Goal: Information Seeking & Learning: Learn about a topic

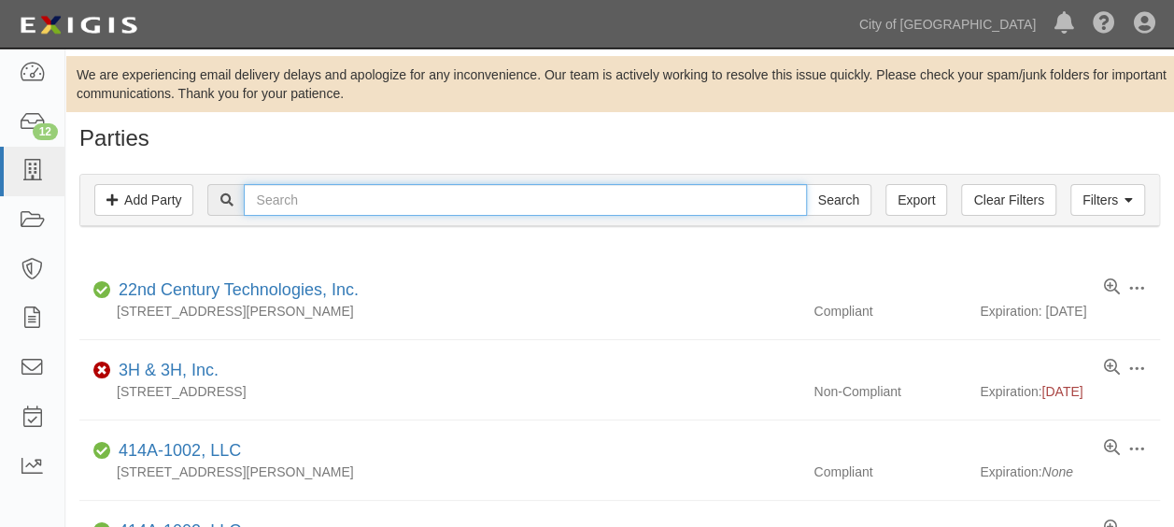
click at [405, 213] on input "text" at bounding box center [525, 200] width 562 height 32
type input "UNITED AIRLINES"
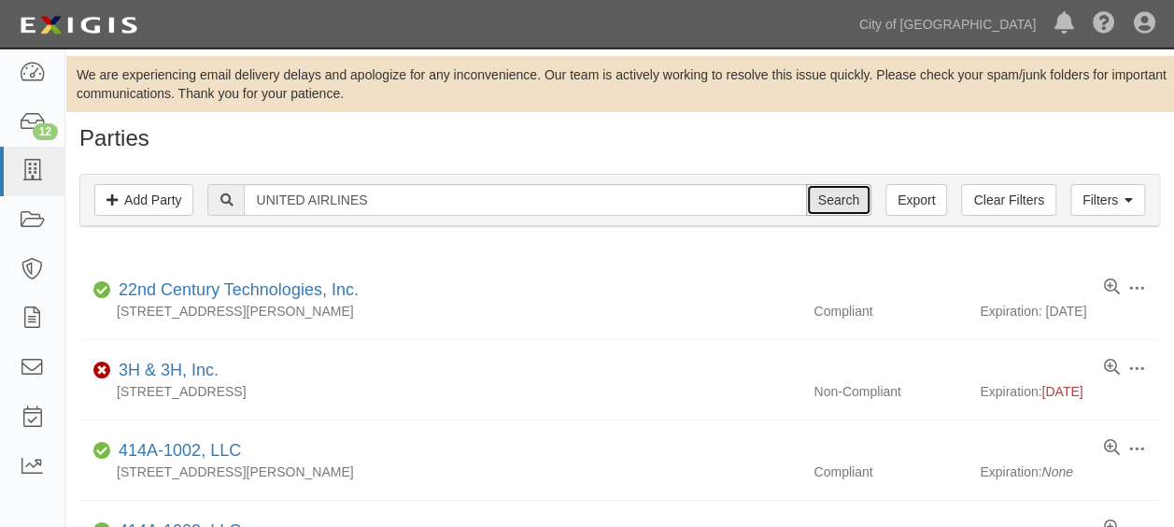
click at [852, 194] on input "Search" at bounding box center [838, 200] width 65 height 32
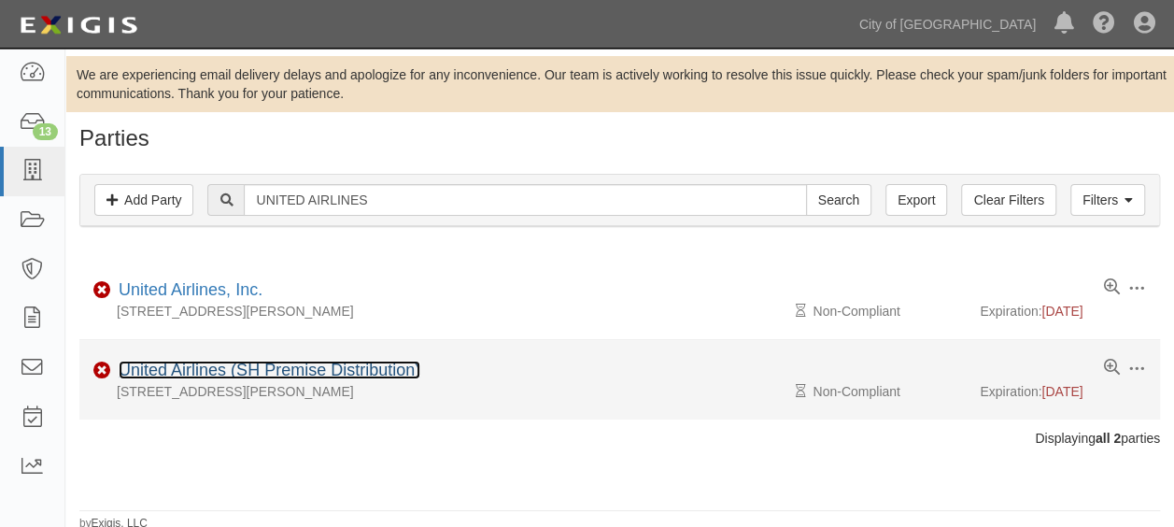
click at [215, 362] on link "United Airlines (SH Premise Distribution)" at bounding box center [270, 369] width 302 height 19
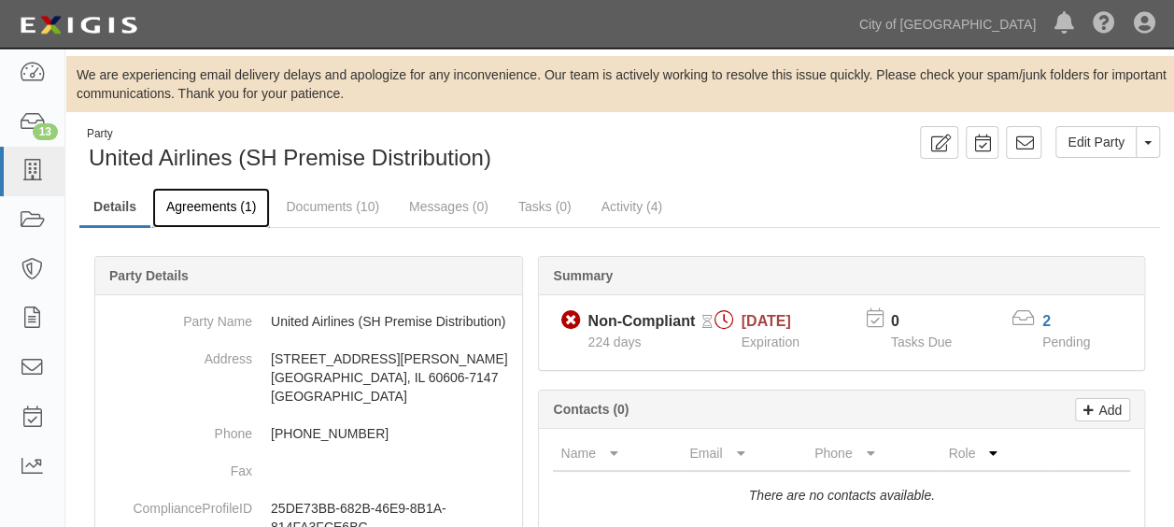
click at [196, 202] on link "Agreements (1)" at bounding box center [211, 208] width 118 height 40
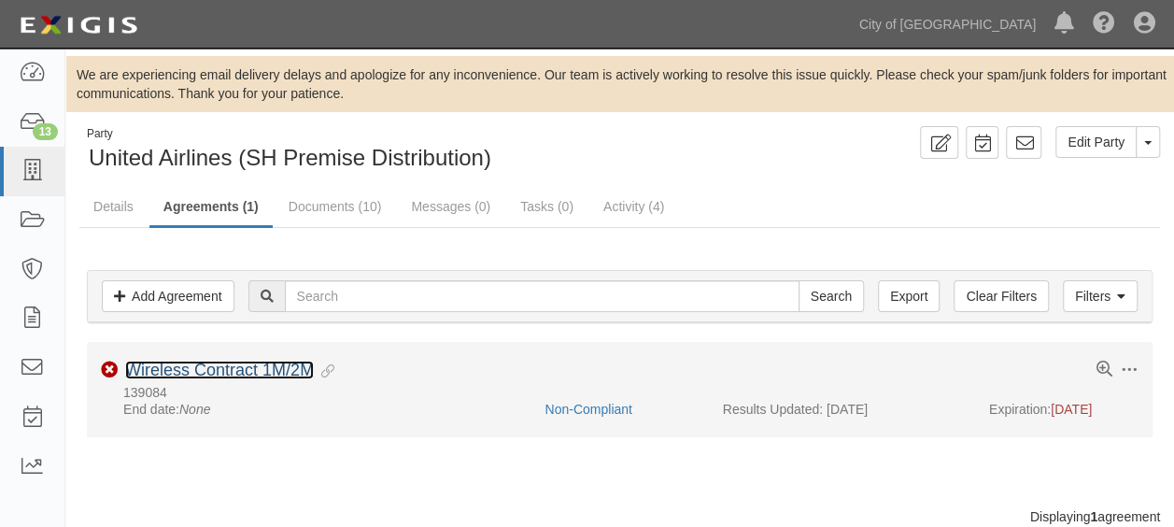
click at [174, 376] on link "Wireless Contract 1M/2M" at bounding box center [219, 369] width 189 height 19
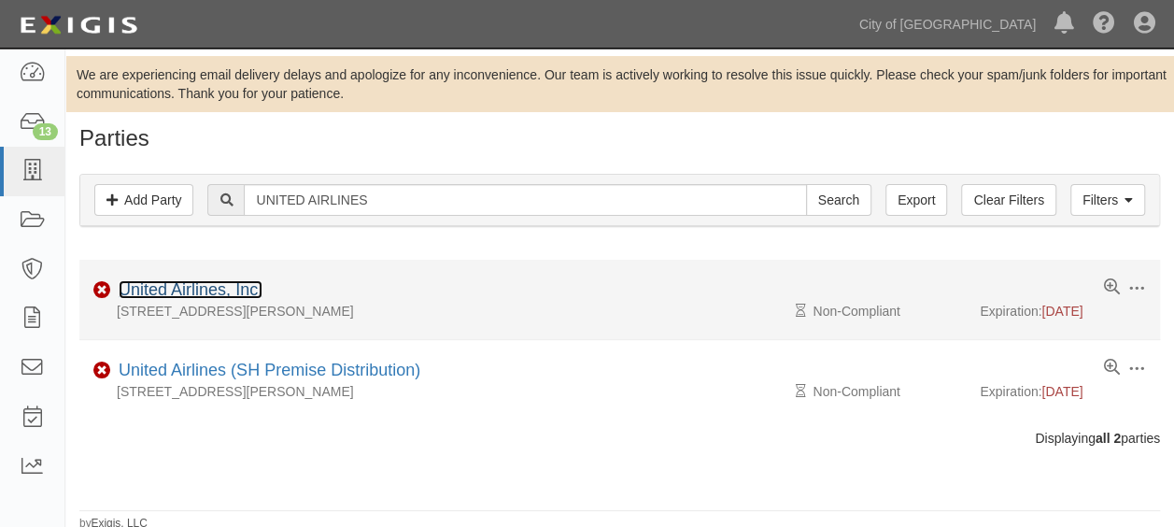
click at [218, 291] on link "United Airlines, Inc." at bounding box center [191, 289] width 144 height 19
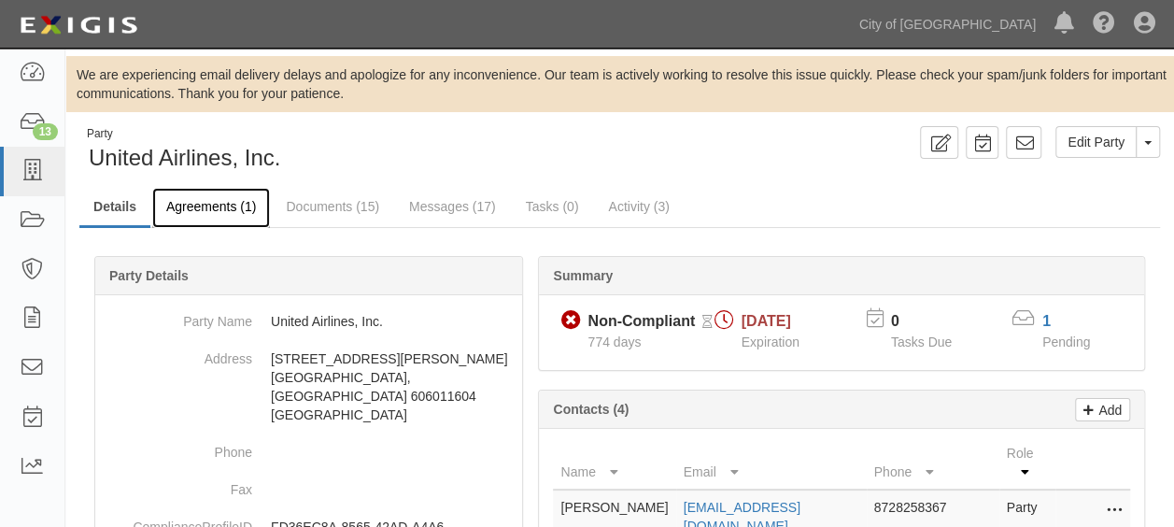
click at [179, 205] on link "Agreements (1)" at bounding box center [211, 208] width 118 height 40
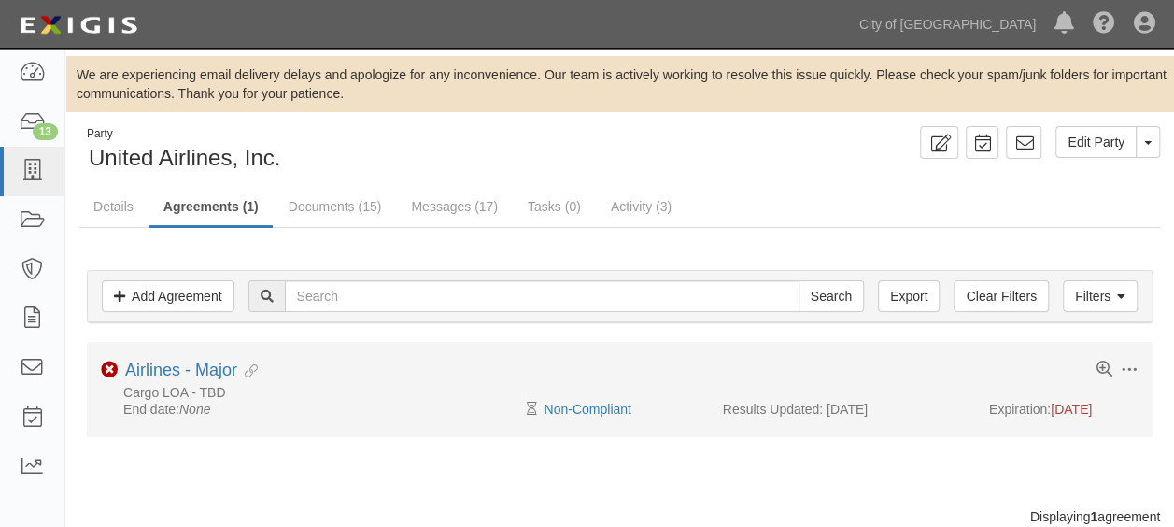
click at [172, 352] on li "Toggle Agreement Dropdown Edit Log activity Add task Send message Archive Non-C…" at bounding box center [620, 389] width 1066 height 95
click at [174, 369] on link "Airlines - Major" at bounding box center [181, 369] width 112 height 19
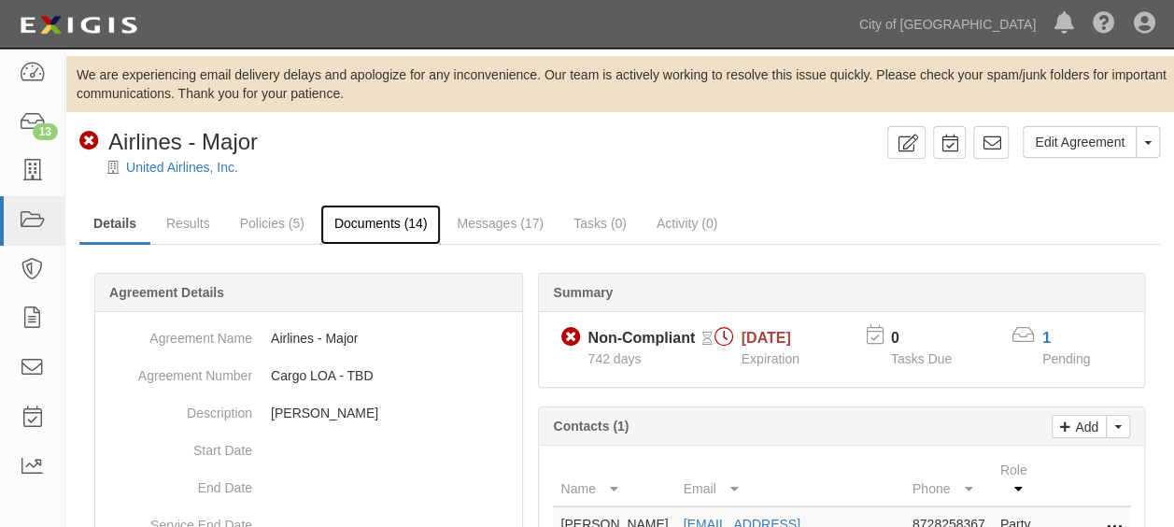
click at [349, 226] on link "Documents (14)" at bounding box center [380, 225] width 121 height 40
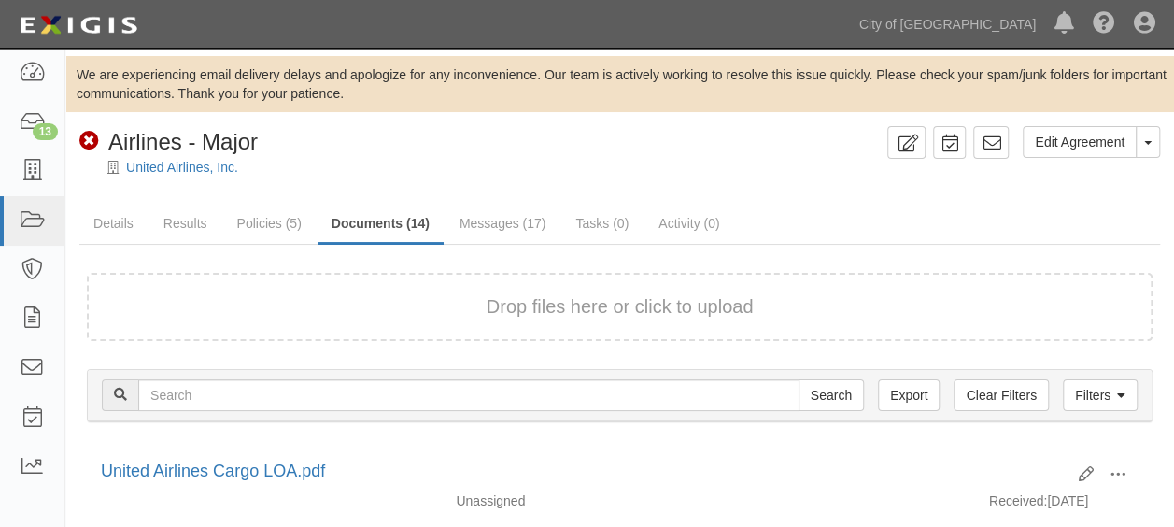
click at [454, 298] on div "Drop files here or click to upload" at bounding box center [619, 306] width 1024 height 27
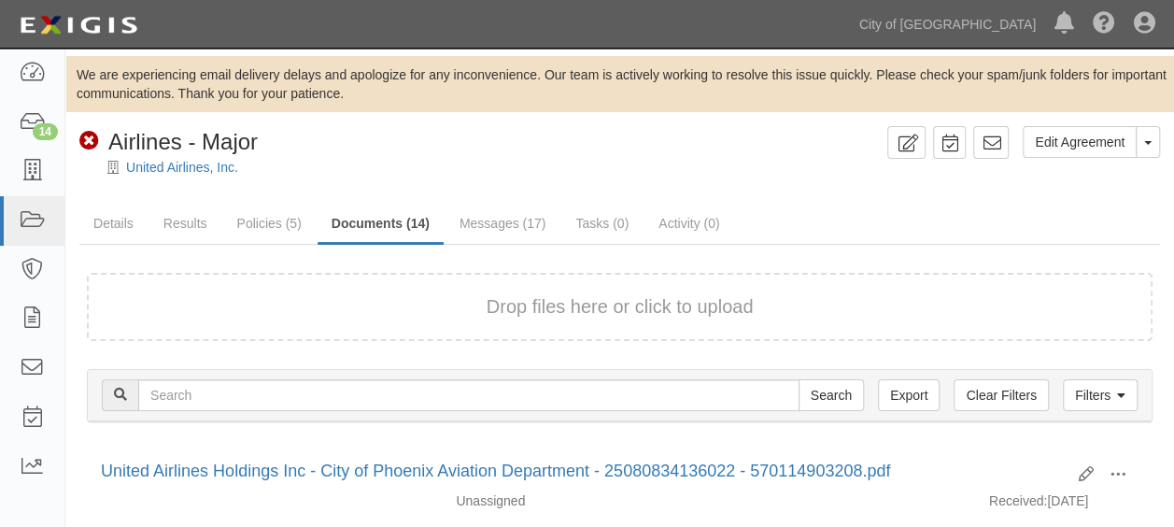
click at [465, 302] on div "Drop files here or click to upload" at bounding box center [619, 306] width 1024 height 27
click at [114, 222] on link "Details" at bounding box center [113, 225] width 68 height 40
